Goal: Register for event/course: Register for event/course

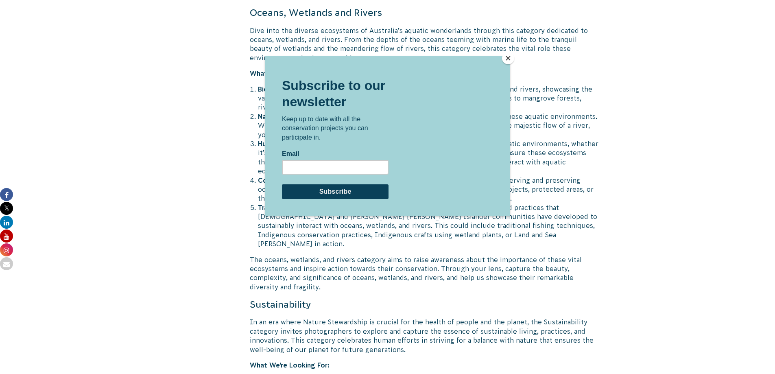
scroll to position [1960, 0]
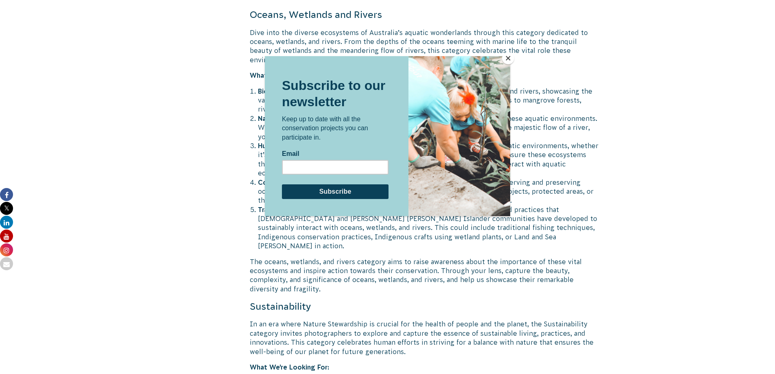
click at [510, 60] on button "Close" at bounding box center [508, 58] width 12 height 12
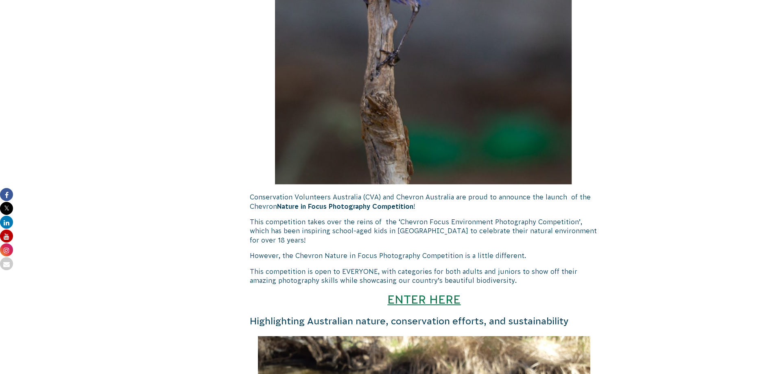
scroll to position [495, 0]
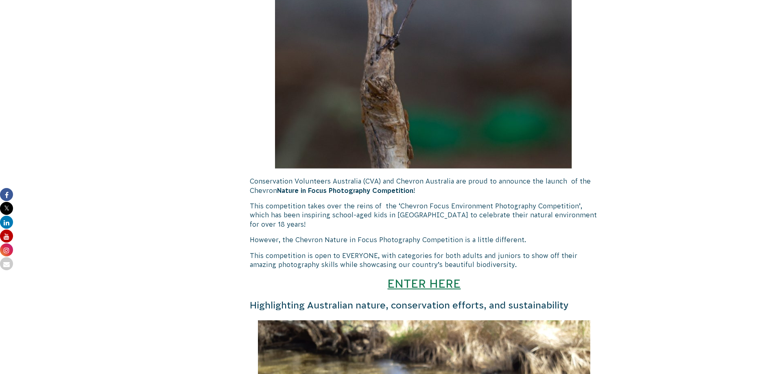
click at [433, 282] on link "ENTER HERE" at bounding box center [424, 283] width 73 height 13
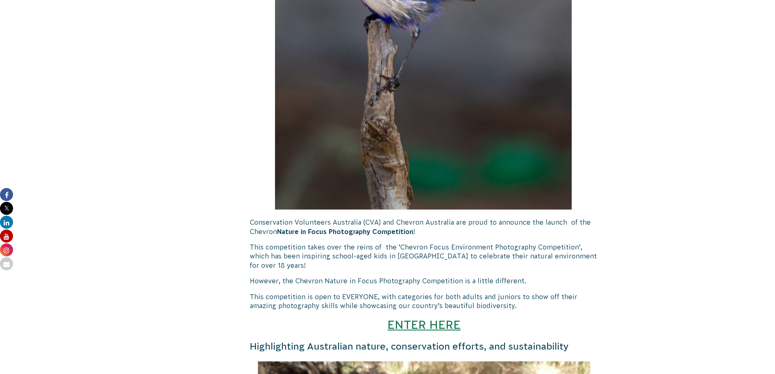
scroll to position [570, 0]
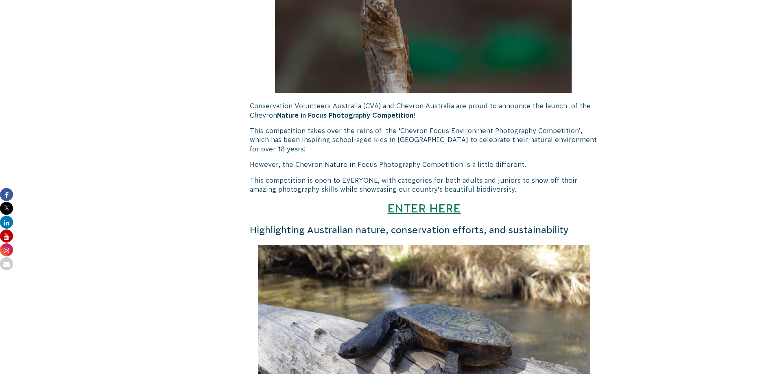
click at [441, 211] on link "ENTER HERE" at bounding box center [424, 207] width 73 height 13
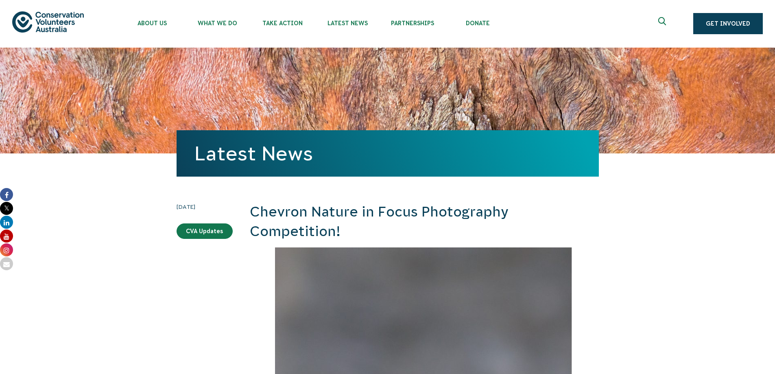
scroll to position [0, 0]
click at [730, 13] on div "About Us Our Priorities Reconciliation Impact Our Board Our People Careers CVA …" at bounding box center [387, 24] width 751 height 48
click at [735, 25] on link "Get Involved" at bounding box center [729, 23] width 70 height 21
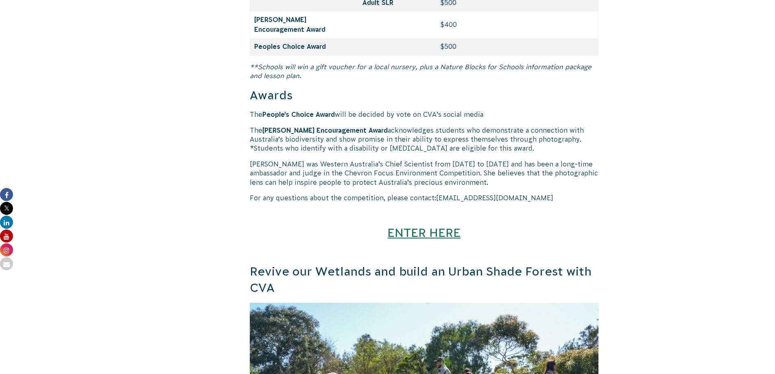
scroll to position [3663, 0]
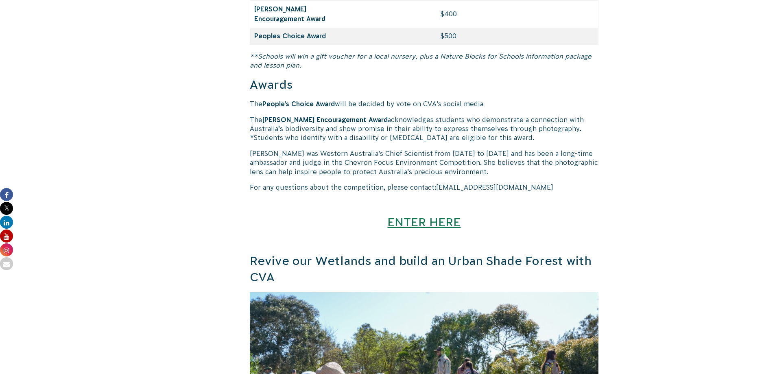
click at [432, 215] on link "ENTER HERE" at bounding box center [424, 221] width 73 height 13
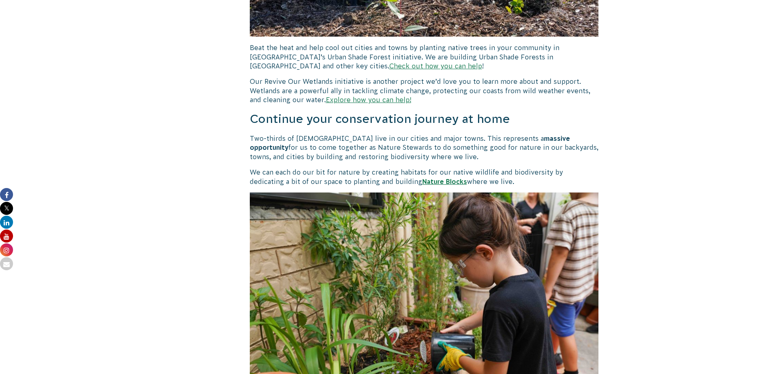
scroll to position [3989, 0]
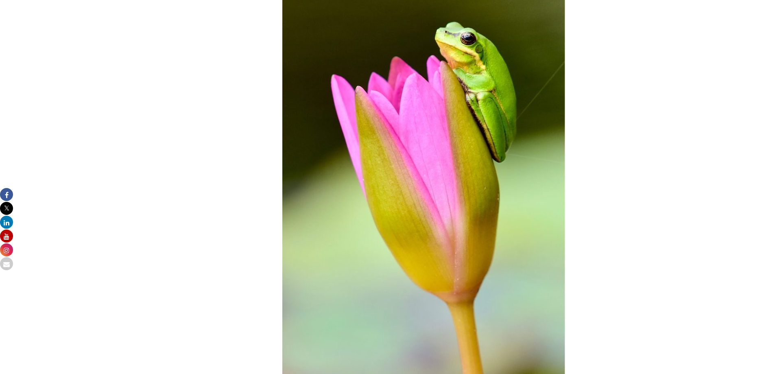
click at [431, 209] on img at bounding box center [424, 170] width 284 height 417
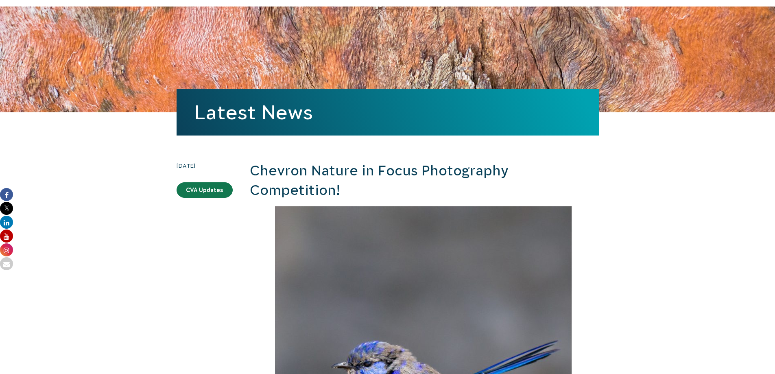
scroll to position [0, 0]
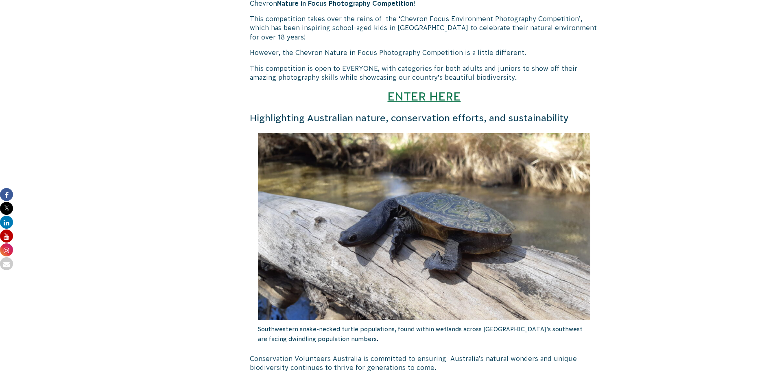
scroll to position [733, 0]
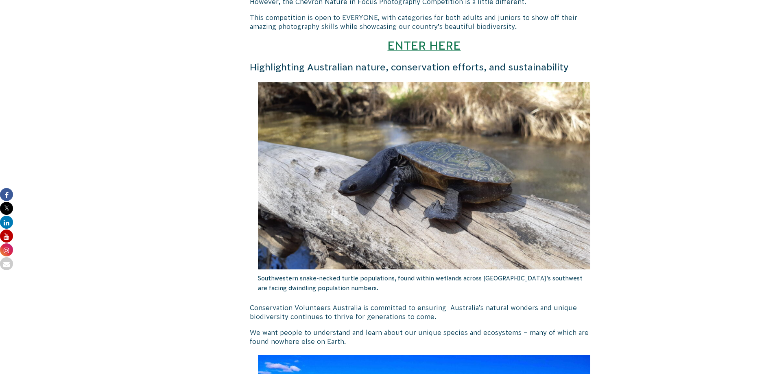
click at [423, 52] on link "ENTER HERE" at bounding box center [424, 45] width 73 height 13
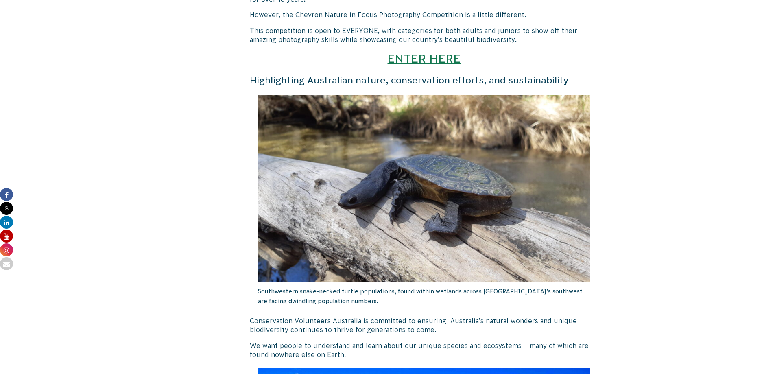
scroll to position [651, 0]
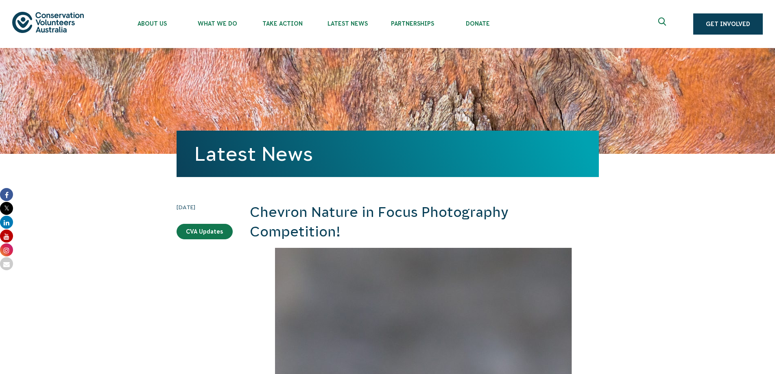
scroll to position [651, 0]
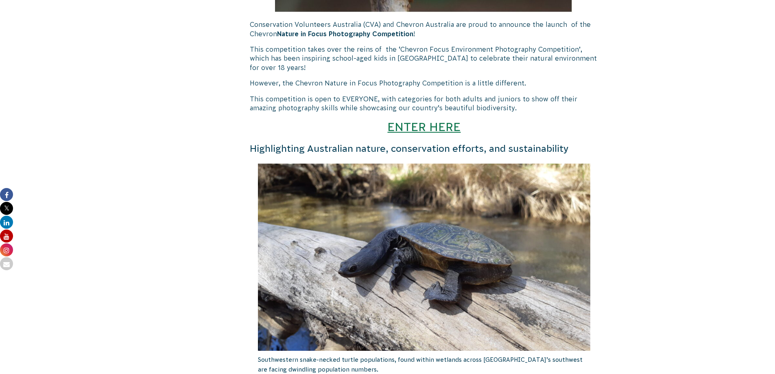
click at [414, 126] on link "ENTER HERE" at bounding box center [424, 126] width 73 height 13
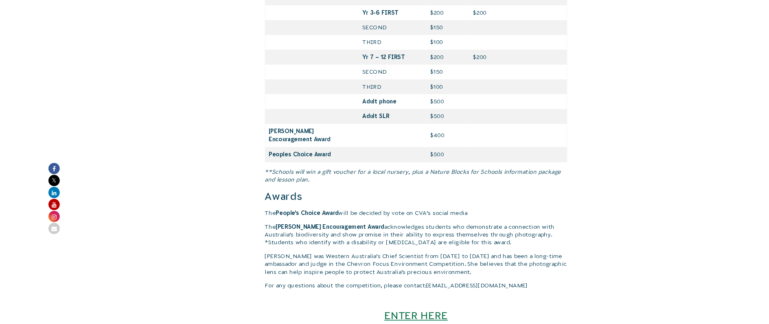
scroll to position [3541, 0]
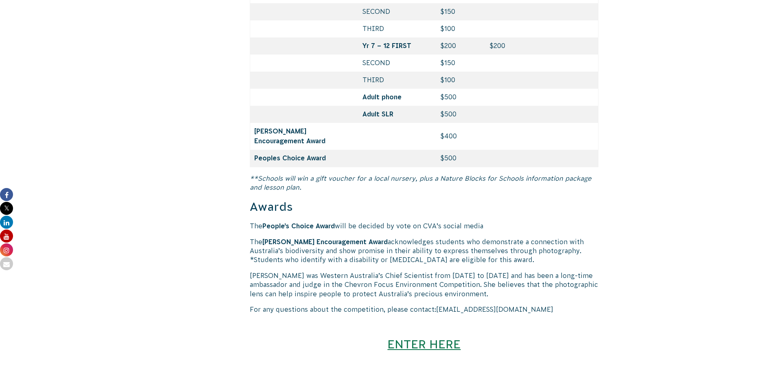
click at [407, 337] on link "ENTER HERE" at bounding box center [424, 343] width 73 height 13
